Goal: Information Seeking & Learning: Understand process/instructions

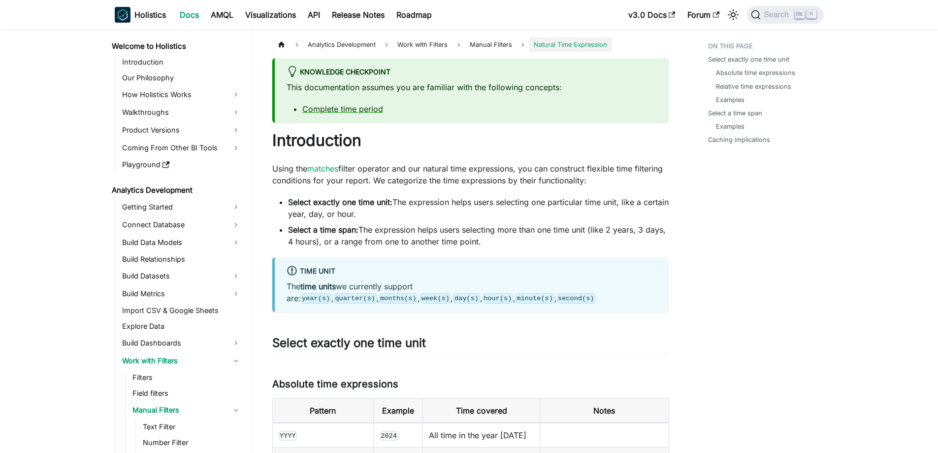
scroll to position [945, 0]
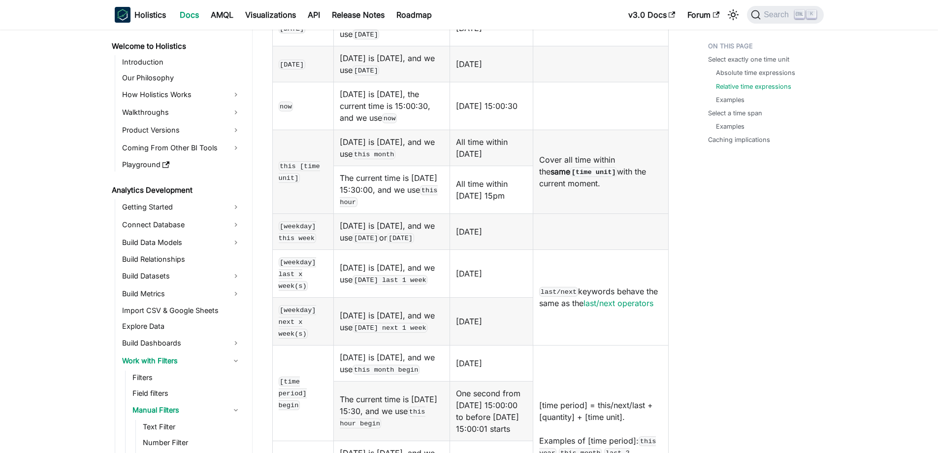
drag, startPoint x: 342, startPoint y: 239, endPoint x: 392, endPoint y: 249, distance: 51.6
click at [392, 249] on td "[DATE] is [DATE], and we use [DATE] or [DATE]" at bounding box center [392, 231] width 116 height 36
drag, startPoint x: 339, startPoint y: 214, endPoint x: 375, endPoint y: 249, distance: 50.5
click at [375, 249] on td "[DATE] is [DATE], and we use [DATE] or [DATE]" at bounding box center [392, 231] width 116 height 36
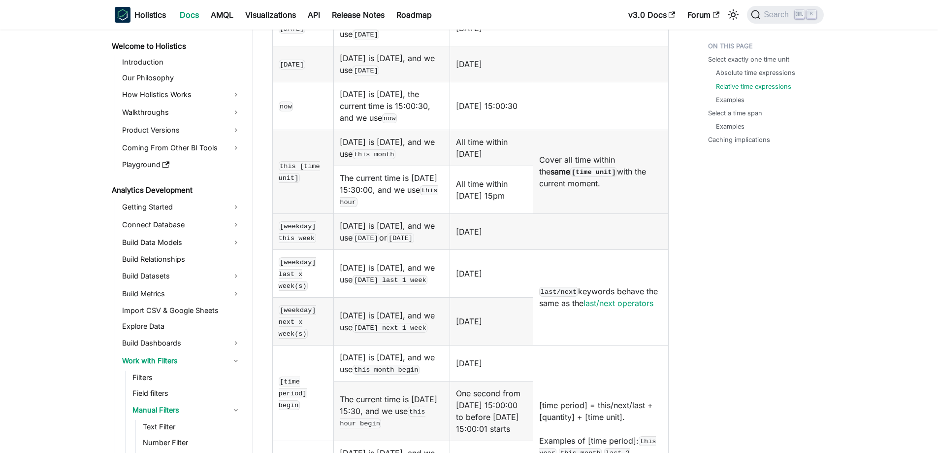
click at [375, 249] on td "[DATE] is [DATE], and we use [DATE] or [DATE]" at bounding box center [392, 231] width 116 height 36
drag, startPoint x: 341, startPoint y: 239, endPoint x: 398, endPoint y: 238, distance: 57.6
click at [379, 238] on code "[DATE]" at bounding box center [366, 238] width 27 height 10
click at [387, 243] on code "[DATE]" at bounding box center [400, 238] width 27 height 10
drag, startPoint x: 341, startPoint y: 320, endPoint x: 413, endPoint y: 343, distance: 75.7
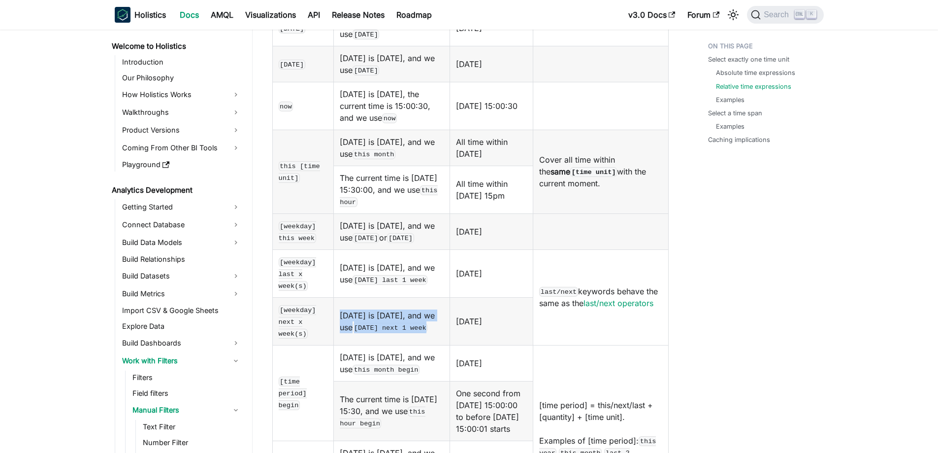
click at [413, 343] on td "[DATE] is [DATE], and we use [DATE] next 1 week" at bounding box center [392, 321] width 116 height 48
drag, startPoint x: 394, startPoint y: 341, endPoint x: 340, endPoint y: 315, distance: 59.9
click at [340, 315] on td "[DATE] is [DATE], and we use [DATE] next 1 week" at bounding box center [392, 321] width 116 height 48
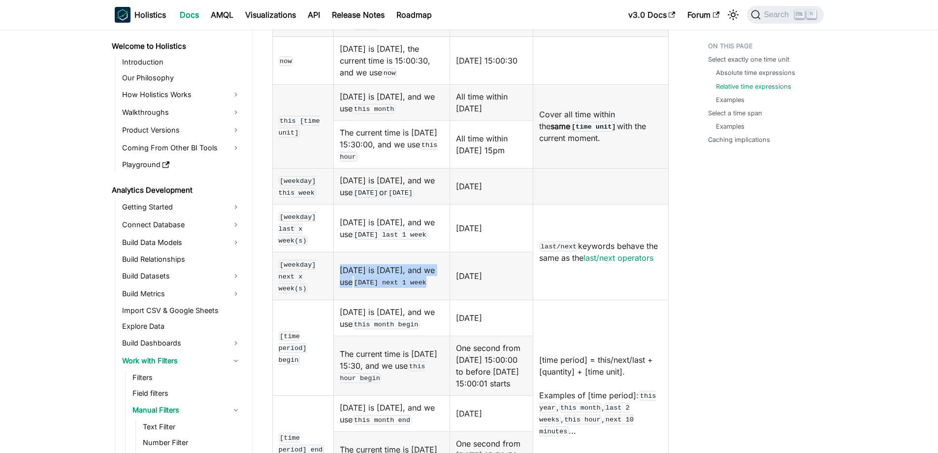
scroll to position [1043, 0]
